Goal: Navigation & Orientation: Find specific page/section

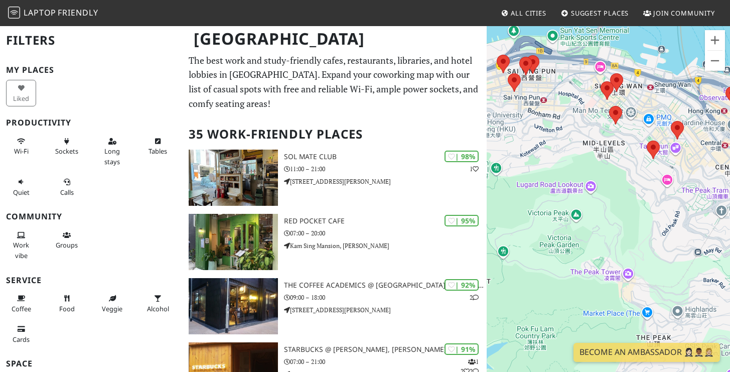
drag, startPoint x: 522, startPoint y: 168, endPoint x: 706, endPoint y: 175, distance: 184.2
click at [667, 185] on div at bounding box center [607, 211] width 243 height 372
click at [706, 175] on div at bounding box center [607, 211] width 243 height 372
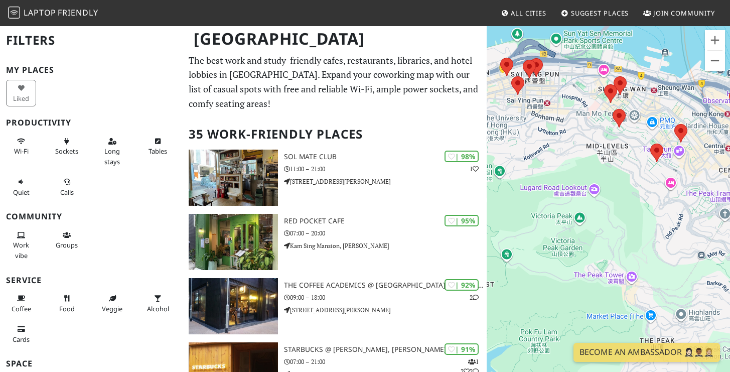
drag, startPoint x: 595, startPoint y: 151, endPoint x: 711, endPoint y: 217, distance: 132.7
click at [706, 214] on div at bounding box center [607, 211] width 243 height 372
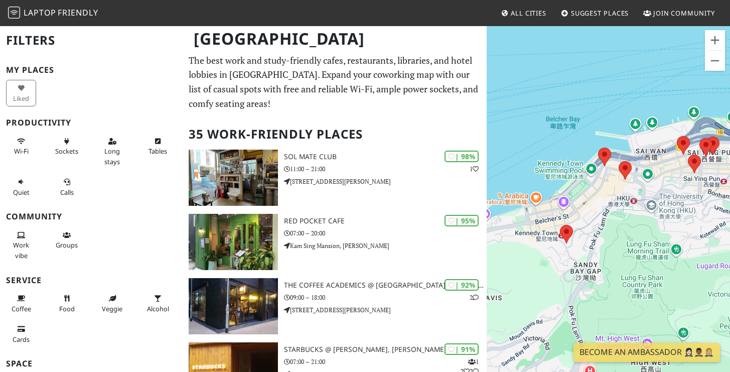
drag, startPoint x: 642, startPoint y: 215, endPoint x: 638, endPoint y: 208, distance: 8.1
click at [640, 207] on div at bounding box center [607, 211] width 243 height 372
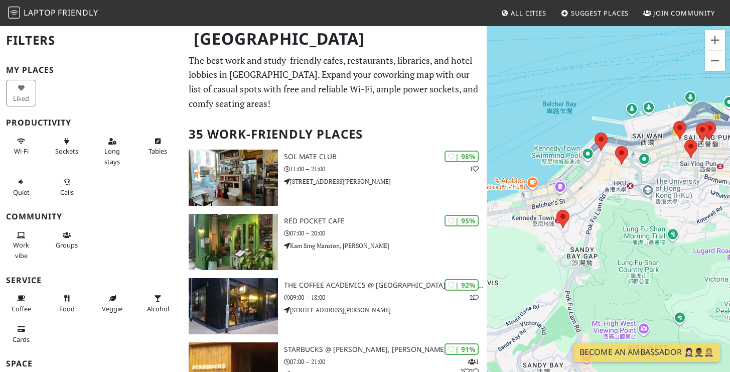
click at [570, 223] on div at bounding box center [607, 211] width 243 height 372
click at [556, 210] on area at bounding box center [556, 210] width 0 height 0
click at [594, 132] on area at bounding box center [594, 132] width 0 height 0
click at [615, 146] on area at bounding box center [615, 146] width 0 height 0
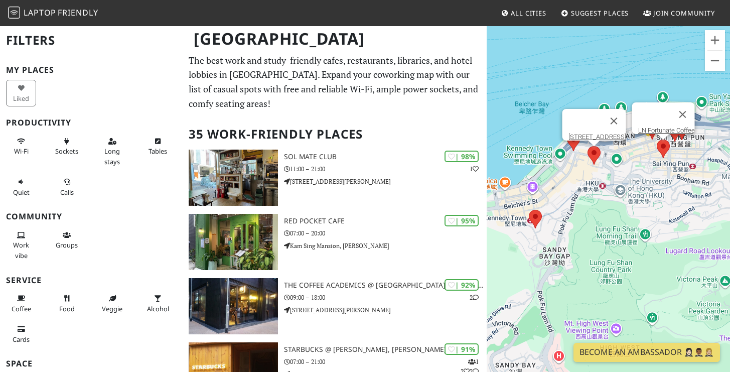
click at [656, 139] on area at bounding box center [656, 139] width 0 height 0
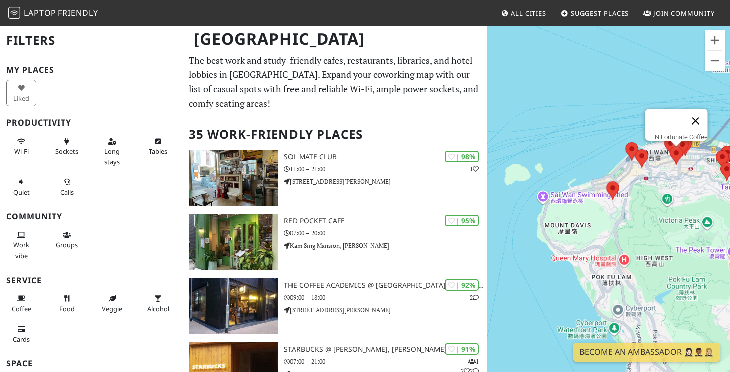
click at [703, 116] on button "Close" at bounding box center [695, 121] width 24 height 24
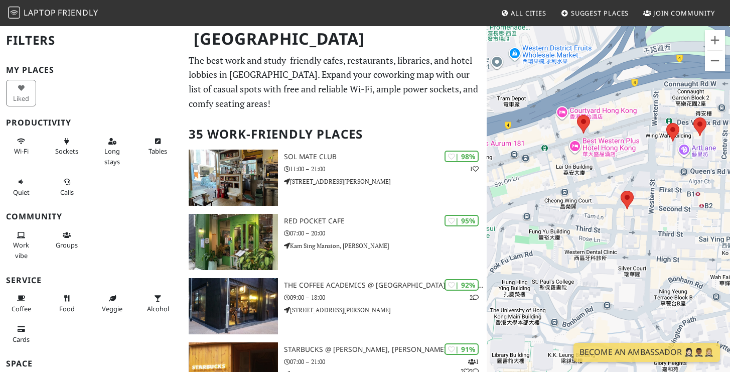
drag, startPoint x: 672, startPoint y: 159, endPoint x: 584, endPoint y: 159, distance: 88.3
click at [584, 162] on div at bounding box center [607, 211] width 243 height 372
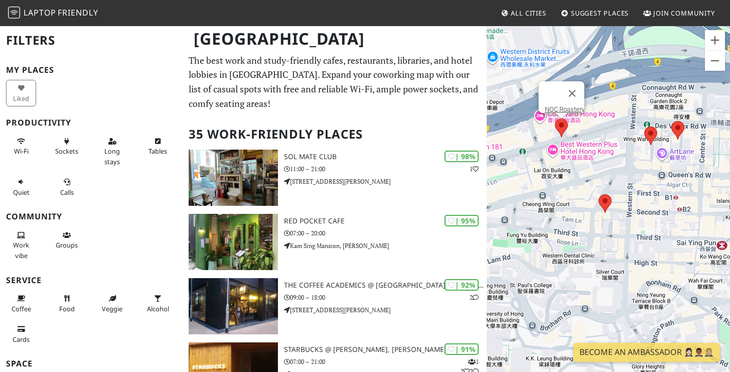
click at [555, 118] on area at bounding box center [555, 118] width 0 height 0
click at [644, 126] on area at bounding box center [644, 126] width 0 height 0
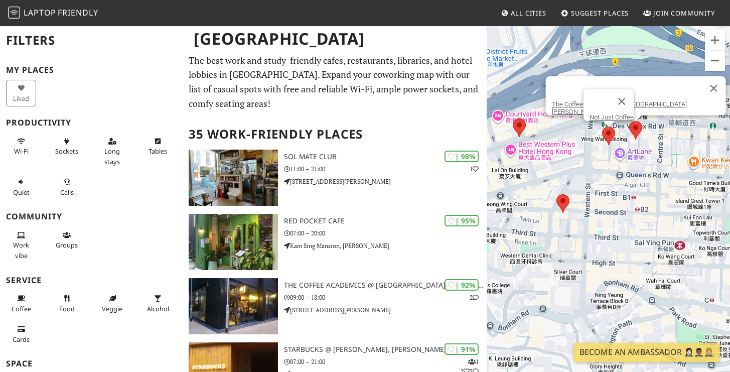
click at [629, 121] on area at bounding box center [629, 121] width 0 height 0
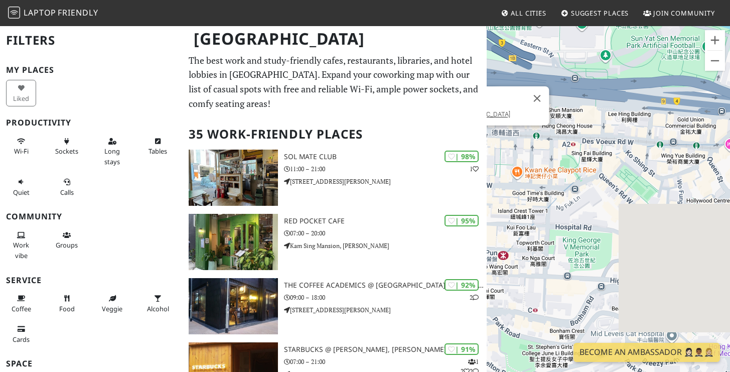
drag, startPoint x: 679, startPoint y: 162, endPoint x: 501, endPoint y: 173, distance: 177.9
click at [501, 173] on div "The Coffee Academics @ [GEOGRAPHIC_DATA][PERSON_NAME]" at bounding box center [607, 211] width 243 height 372
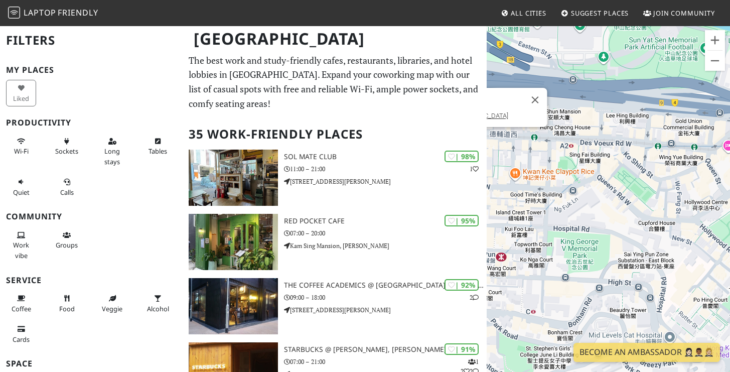
drag, startPoint x: 644, startPoint y: 186, endPoint x: 564, endPoint y: 185, distance: 80.2
click at [550, 193] on div "The Coffee Academics @ [GEOGRAPHIC_DATA][PERSON_NAME]" at bounding box center [607, 211] width 243 height 372
click at [516, 181] on div "The Coffee Academics @ [GEOGRAPHIC_DATA][PERSON_NAME]" at bounding box center [607, 211] width 243 height 372
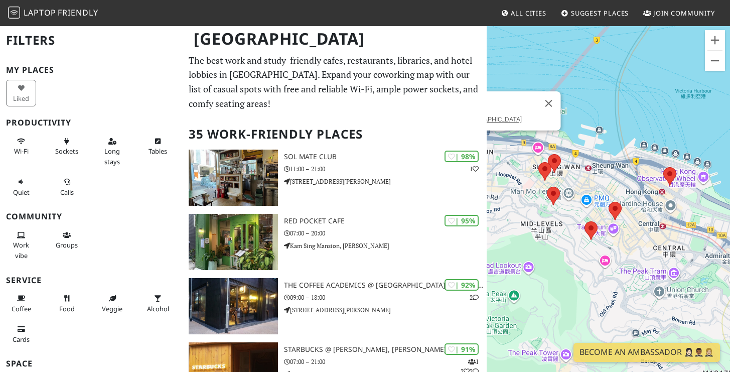
drag, startPoint x: 628, startPoint y: 204, endPoint x: 521, endPoint y: 176, distance: 110.9
click at [521, 176] on div "The Coffee Academics @ [GEOGRAPHIC_DATA][PERSON_NAME]" at bounding box center [607, 211] width 243 height 372
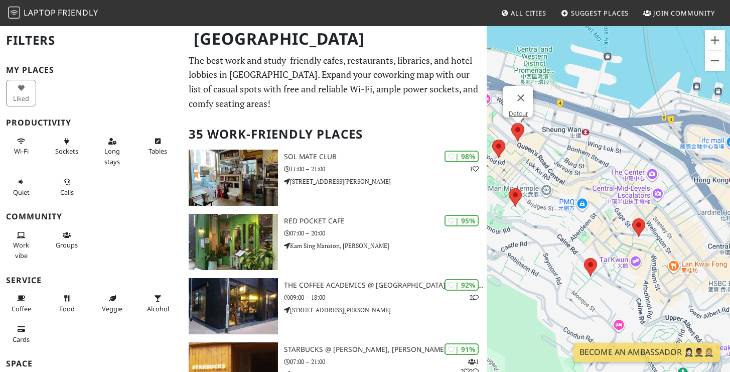
click at [511, 123] on area at bounding box center [511, 123] width 0 height 0
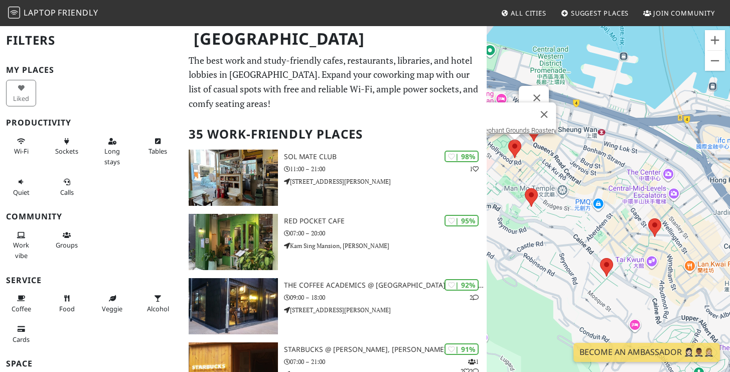
click at [519, 144] on div "Detour Elephant Grounds Roastery" at bounding box center [607, 211] width 243 height 372
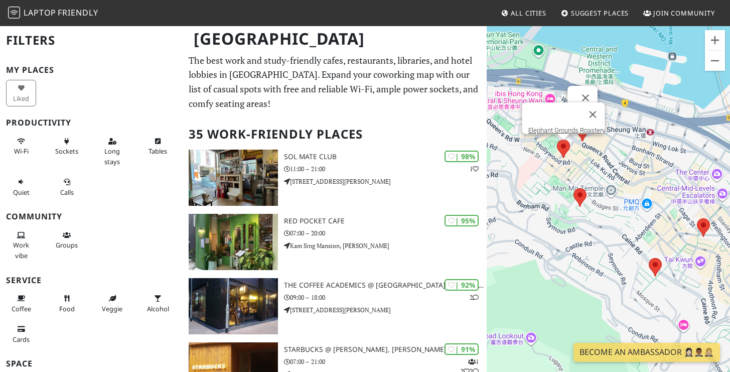
click at [557, 139] on area at bounding box center [557, 139] width 0 height 0
click at [573, 188] on area at bounding box center [573, 188] width 0 height 0
click at [557, 139] on area at bounding box center [557, 139] width 0 height 0
click at [583, 141] on img at bounding box center [582, 132] width 13 height 19
click at [576, 123] on area at bounding box center [576, 123] width 0 height 0
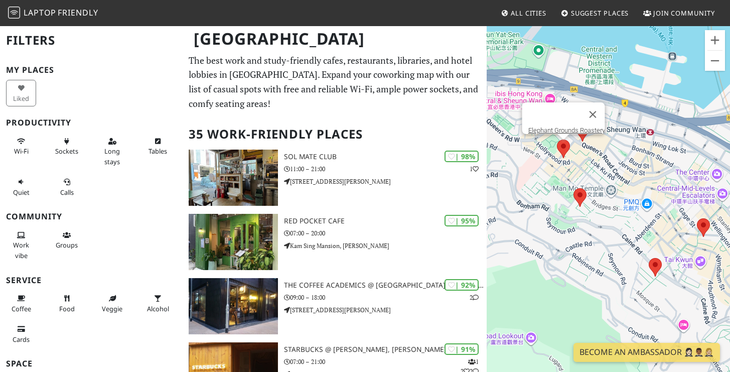
click at [576, 140] on img at bounding box center [582, 132] width 13 height 19
click at [710, 230] on div "Detour" at bounding box center [607, 211] width 243 height 372
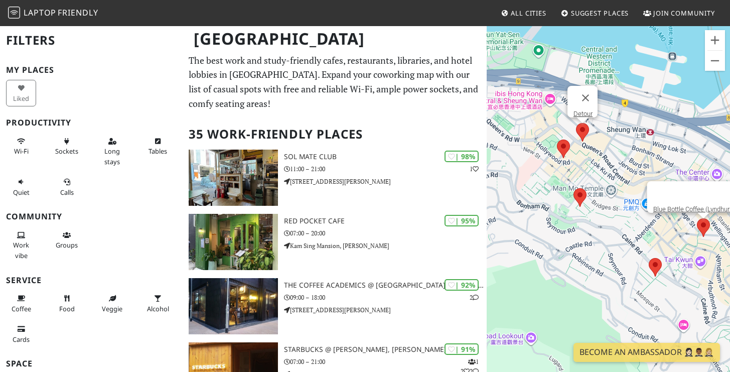
click at [703, 229] on div "Detour Blue Bottle Coffee (Lyndhurst Terrace)" at bounding box center [607, 211] width 243 height 372
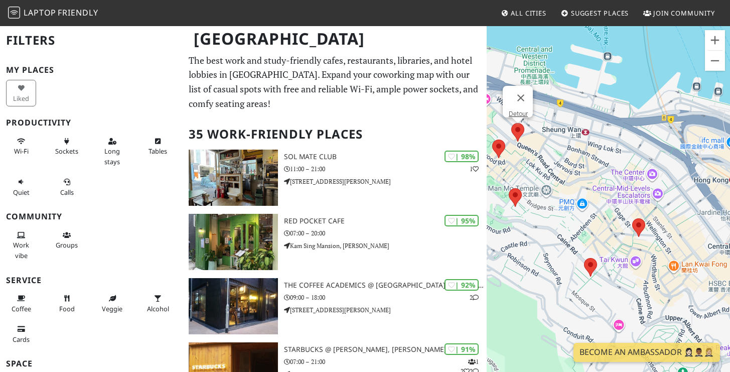
click at [644, 228] on img at bounding box center [638, 227] width 13 height 19
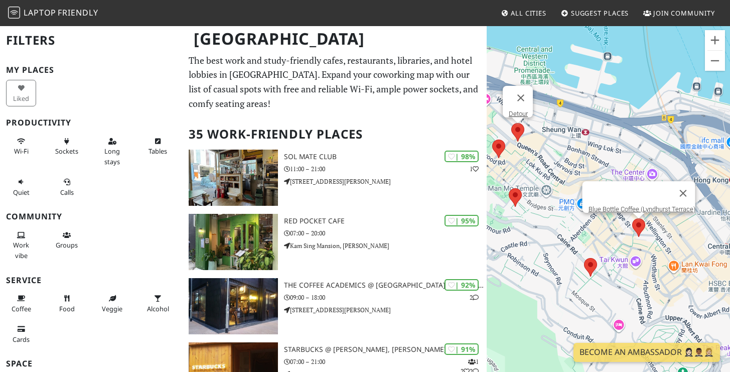
click at [632, 218] on area at bounding box center [632, 218] width 0 height 0
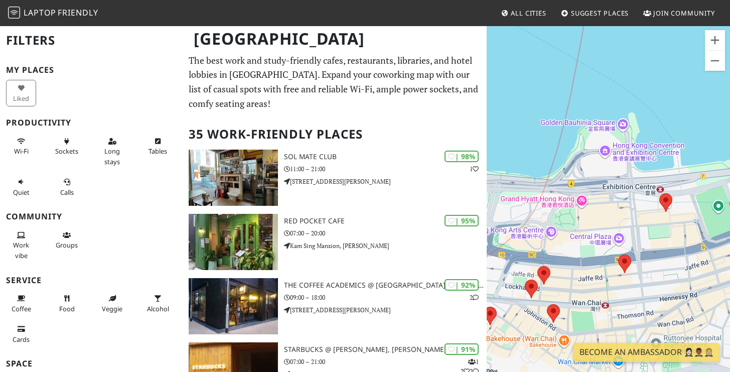
drag, startPoint x: 641, startPoint y: 243, endPoint x: 600, endPoint y: 192, distance: 65.3
click at [600, 192] on div "Blue Bottle Coffee (Lyndhurst Terrace)" at bounding box center [607, 211] width 243 height 372
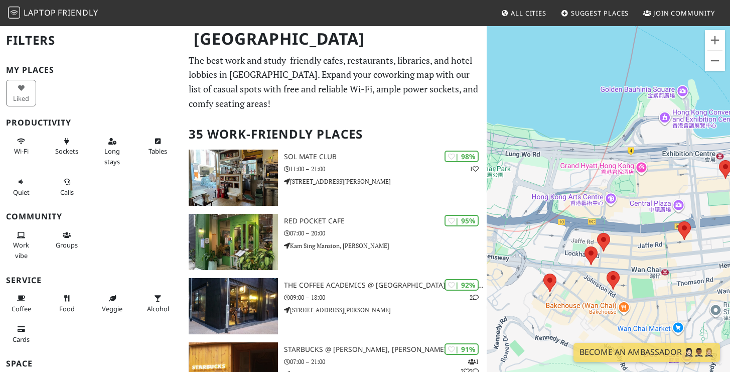
drag, startPoint x: 687, startPoint y: 184, endPoint x: 587, endPoint y: 191, distance: 100.5
click at [587, 191] on div "Blue Bottle Coffee (Lyndhurst Terrace)" at bounding box center [607, 211] width 243 height 372
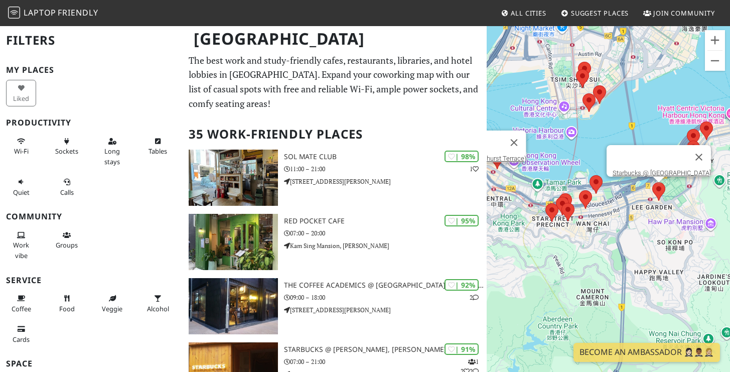
click at [663, 191] on div "Blue Bottle Coffee ([GEOGRAPHIC_DATA]) Starbucks @ [GEOGRAPHIC_DATA]" at bounding box center [607, 211] width 243 height 372
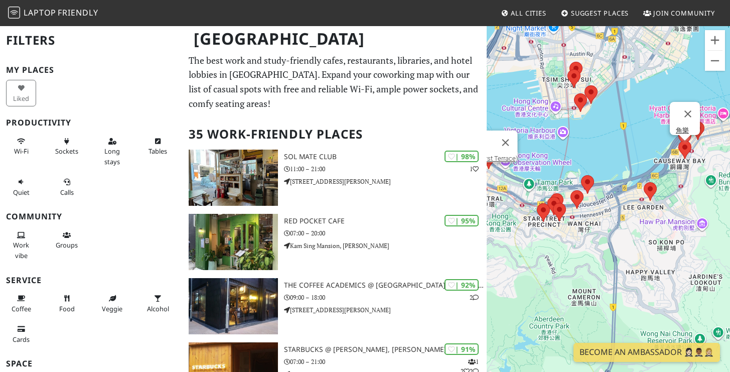
click at [678, 140] on area at bounding box center [678, 140] width 0 height 0
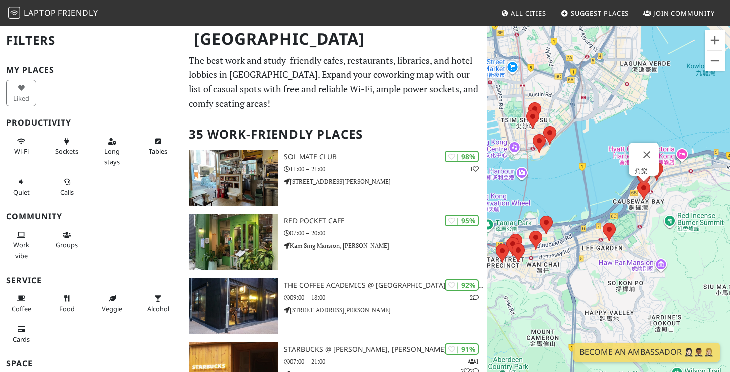
drag, startPoint x: 686, startPoint y: 180, endPoint x: 642, endPoint y: 223, distance: 61.4
click at [642, 223] on div "角樂" at bounding box center [607, 211] width 243 height 372
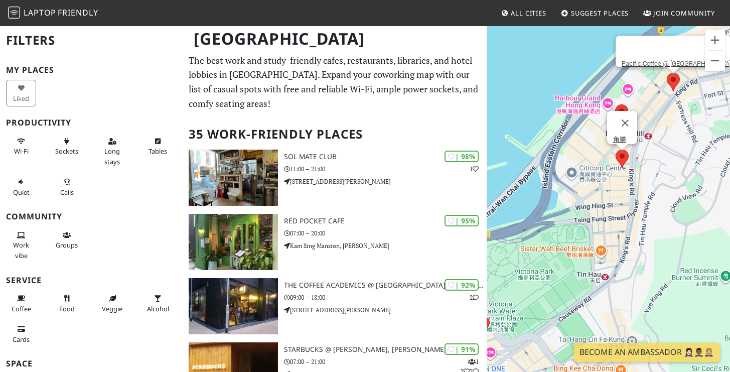
click at [676, 84] on div "角樂 Pacific Coffee @ [GEOGRAPHIC_DATA]" at bounding box center [607, 211] width 243 height 372
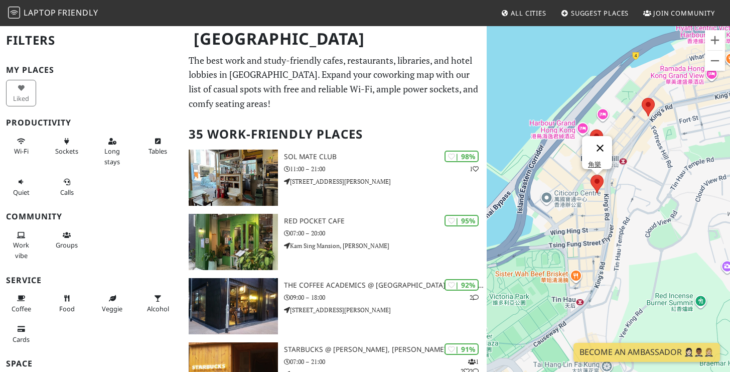
click at [599, 138] on button "Close" at bounding box center [600, 148] width 24 height 24
click at [590, 129] on area at bounding box center [590, 129] width 0 height 0
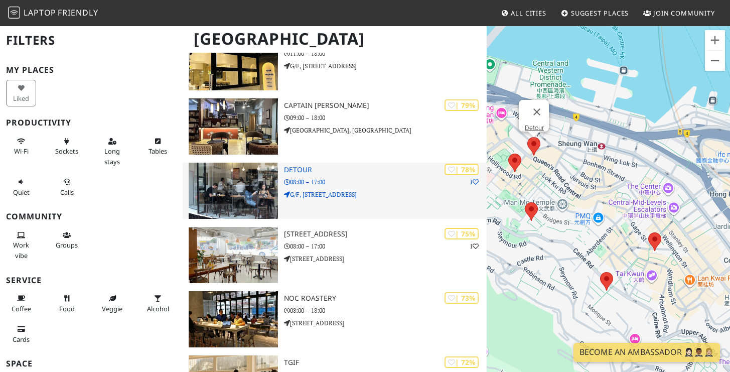
scroll to position [726, 0]
